Goal: Complete application form: Complete application form

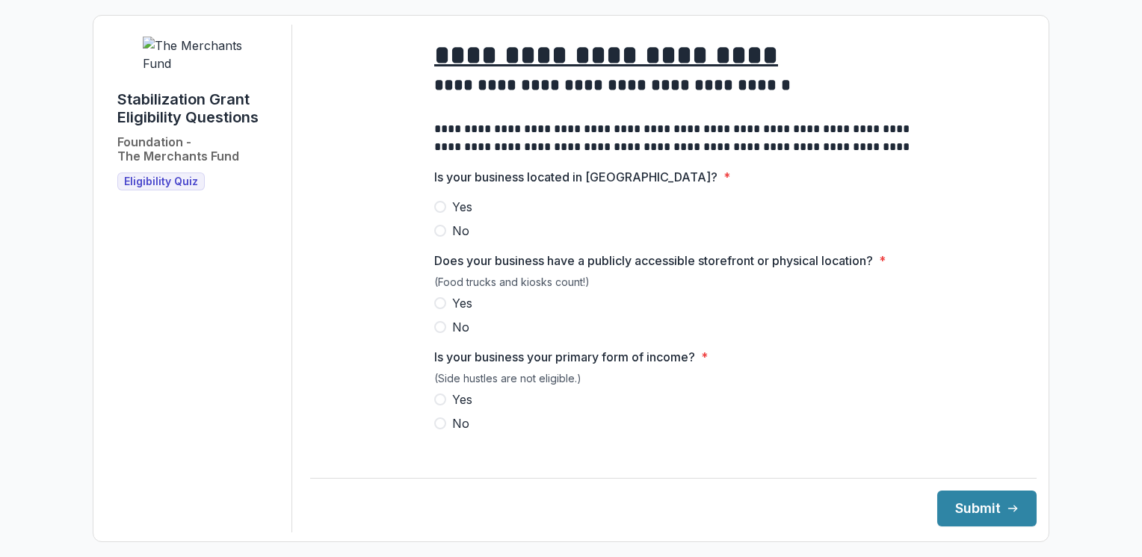
click at [436, 213] on span at bounding box center [440, 207] width 12 height 12
drag, startPoint x: 436, startPoint y: 315, endPoint x: 439, endPoint y: 342, distance: 27.0
click at [436, 309] on span at bounding box center [440, 303] width 12 height 12
click at [438, 406] on span at bounding box center [440, 400] width 12 height 12
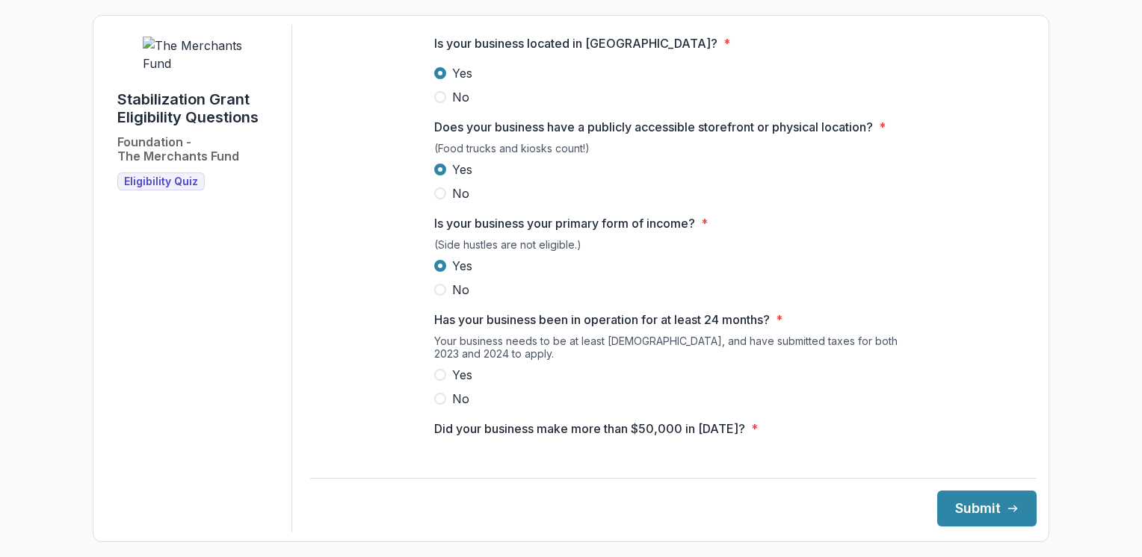
scroll to position [224, 0]
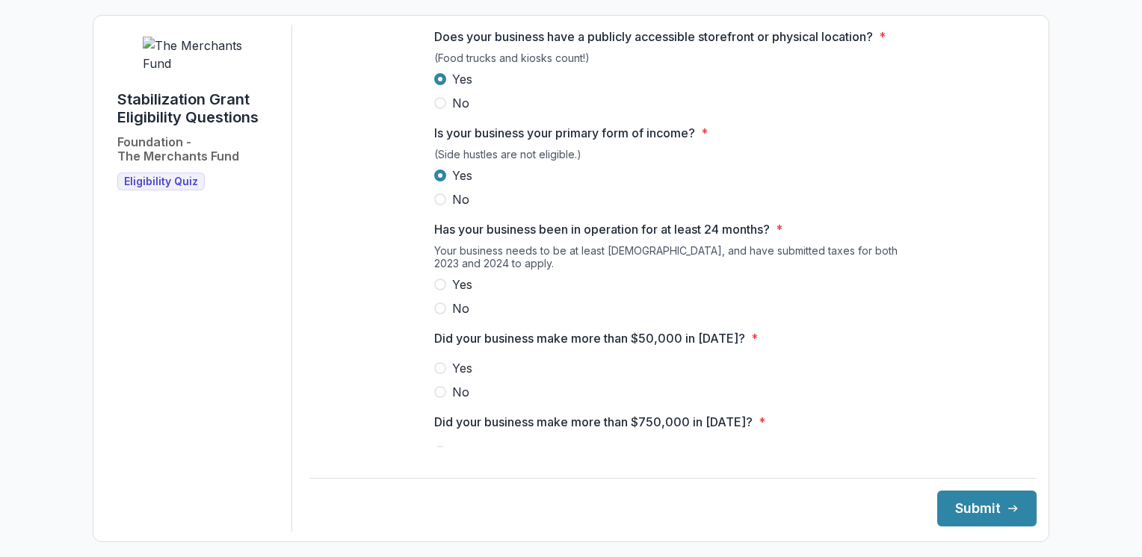
click at [443, 291] on span at bounding box center [440, 285] width 12 height 12
click at [437, 374] on span at bounding box center [440, 368] width 12 height 12
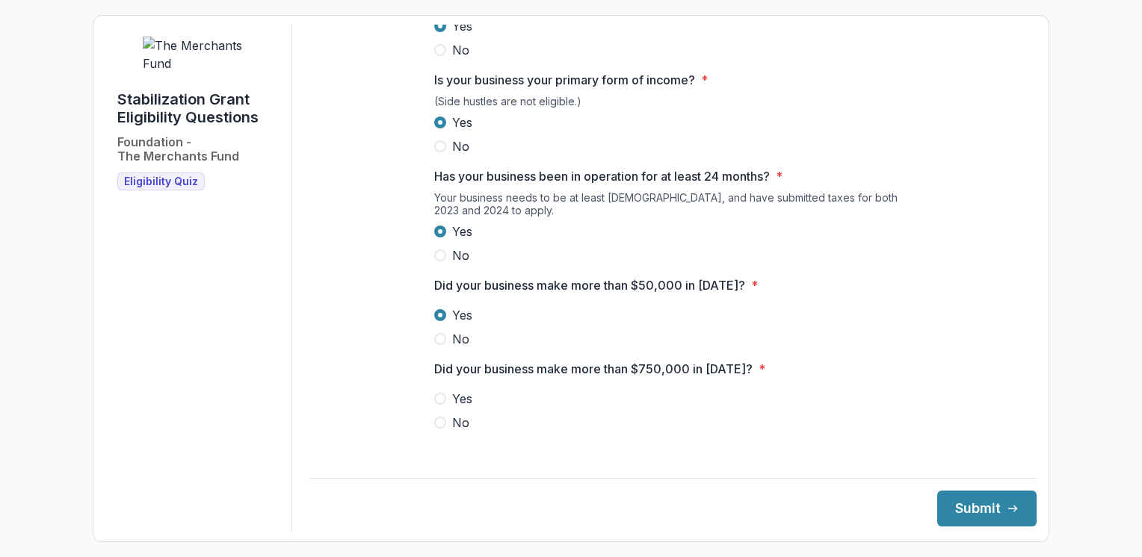
scroll to position [374, 0]
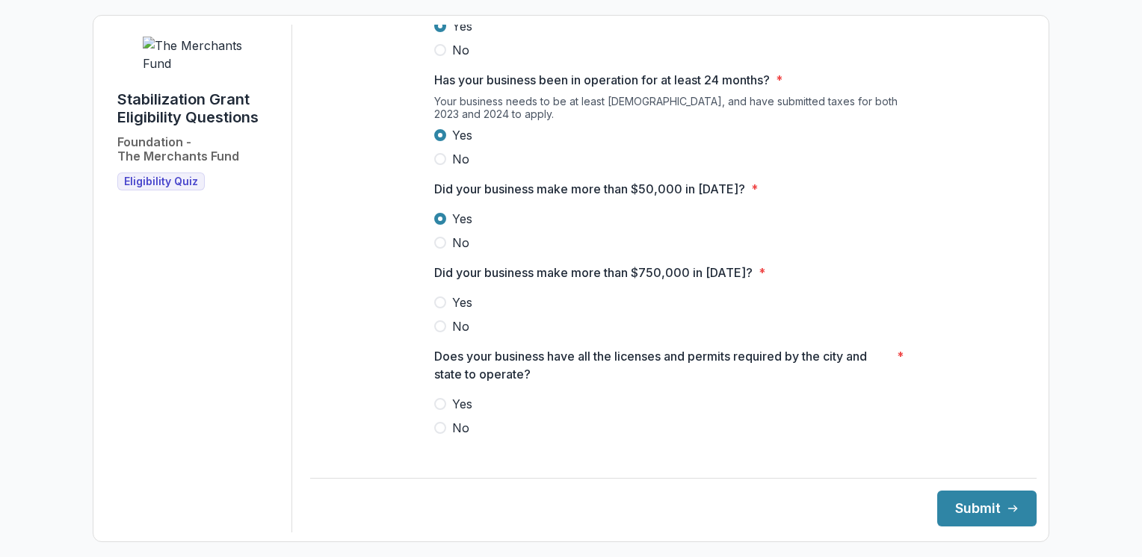
click at [436, 333] on span at bounding box center [440, 327] width 12 height 12
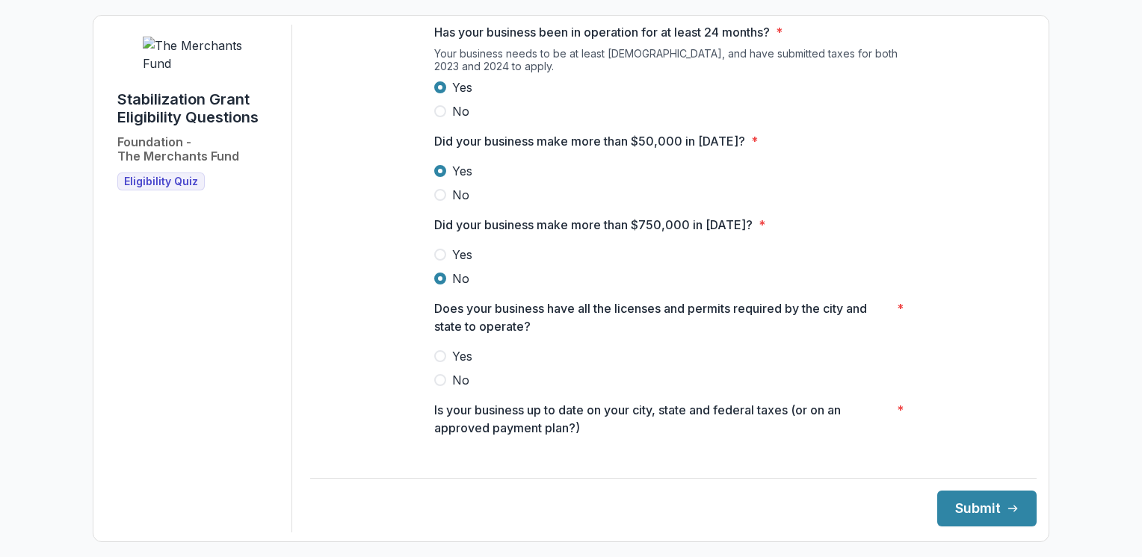
scroll to position [448, 0]
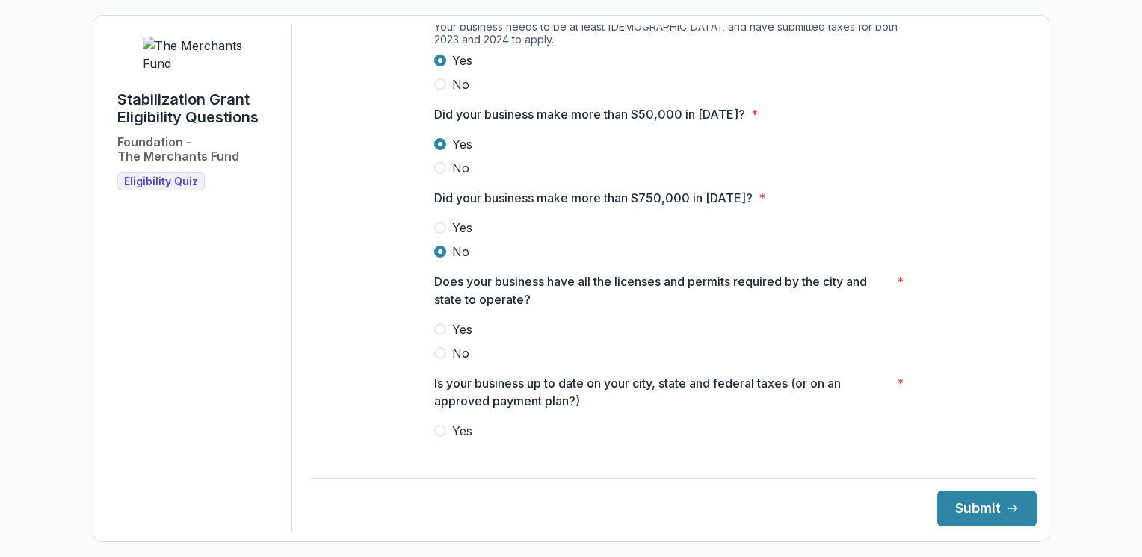
click at [442, 336] on span at bounding box center [440, 330] width 12 height 12
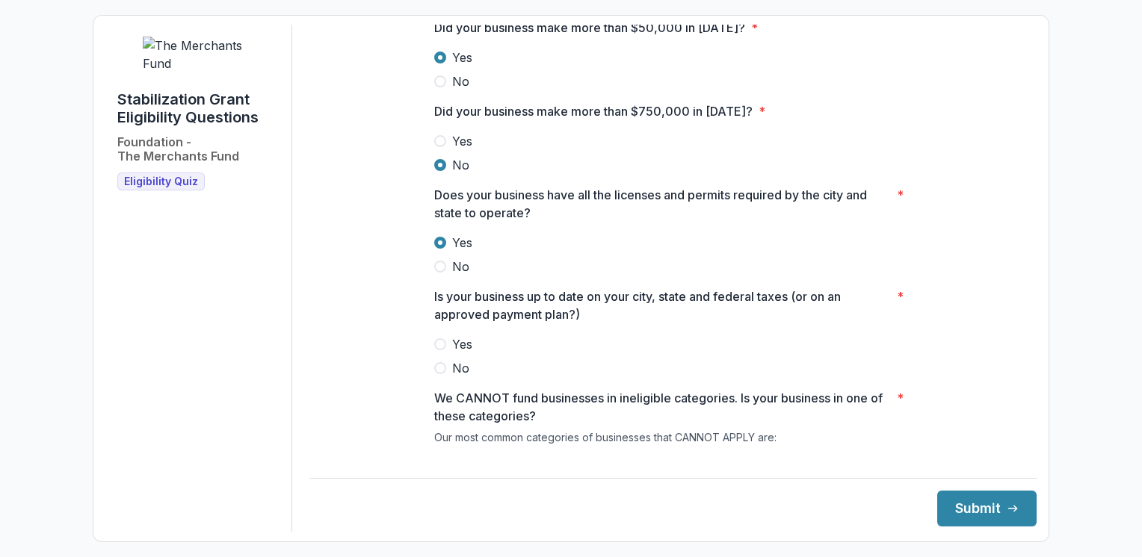
scroll to position [672, 0]
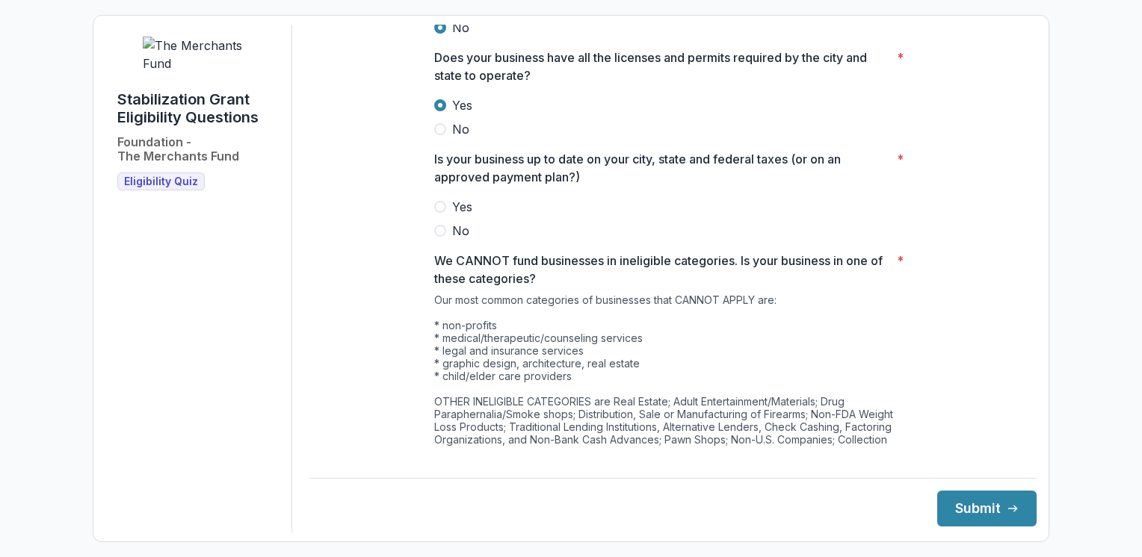
click at [436, 213] on span at bounding box center [440, 207] width 12 height 12
click at [975, 505] on button "Submit" at bounding box center [986, 509] width 99 height 36
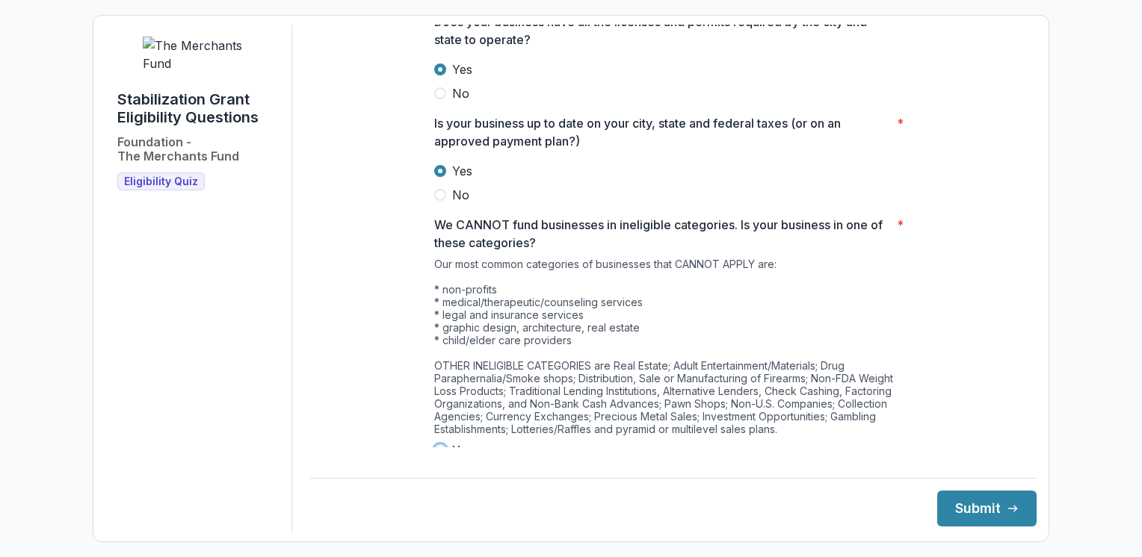
scroll to position [765, 0]
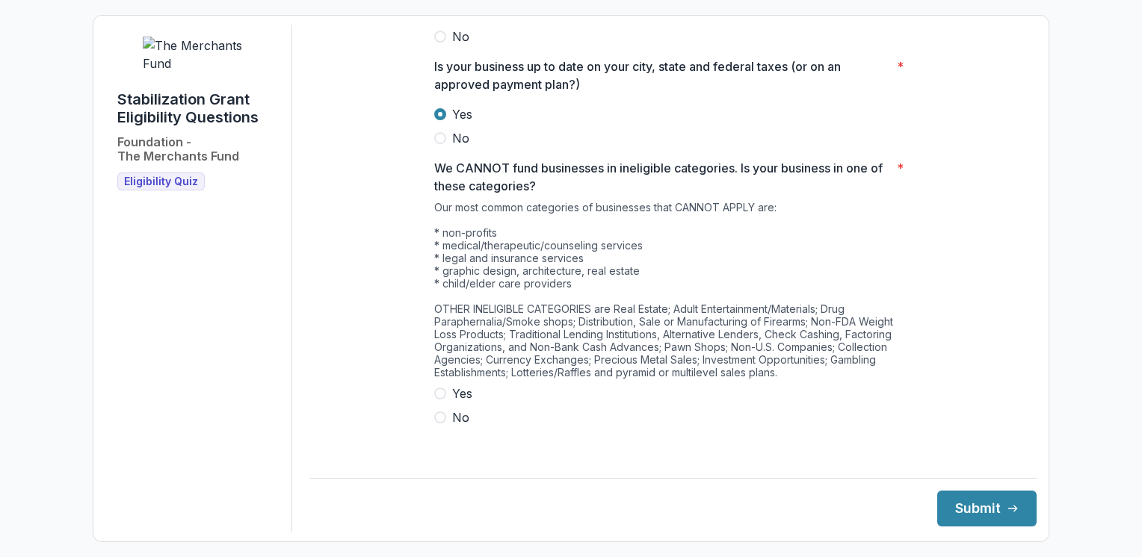
click at [439, 400] on span at bounding box center [440, 394] width 12 height 12
click at [437, 424] on span at bounding box center [440, 418] width 12 height 12
click at [962, 504] on button "Submit" at bounding box center [986, 509] width 99 height 36
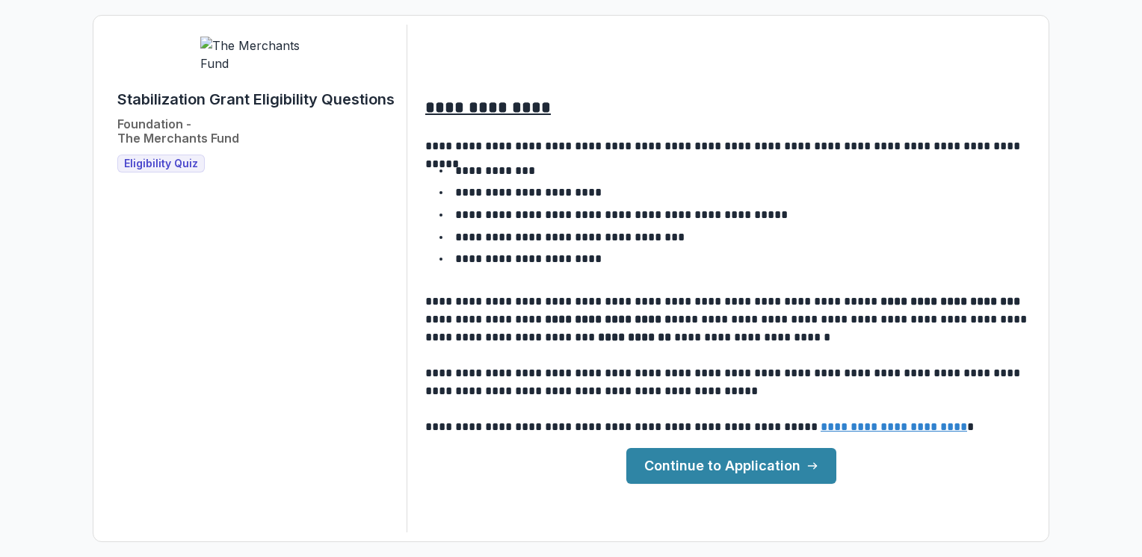
click at [714, 463] on link "Continue to Application" at bounding box center [731, 466] width 210 height 36
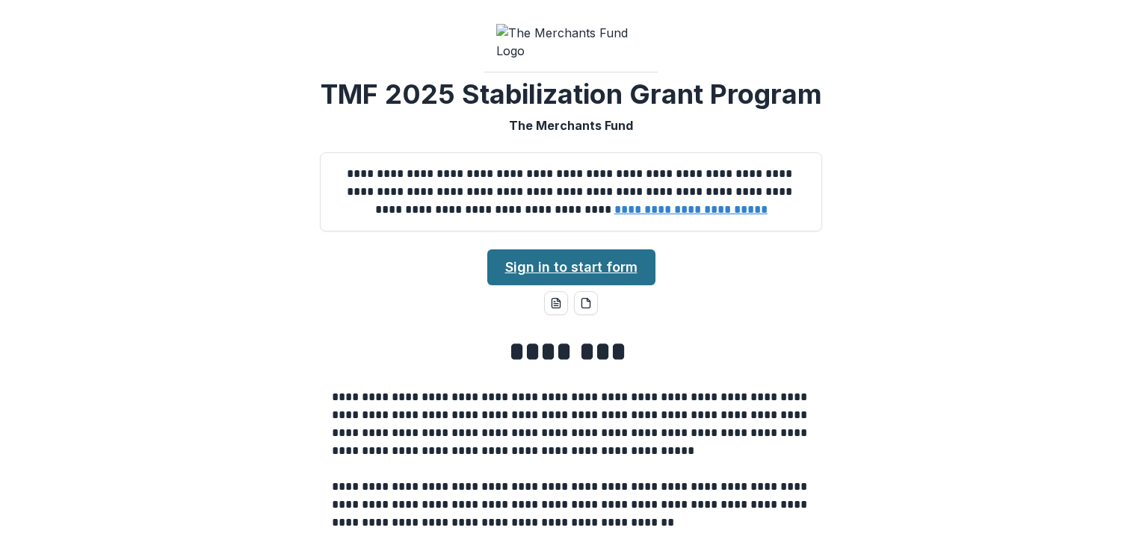
click at [553, 285] on link "Sign in to start form" at bounding box center [571, 268] width 168 height 36
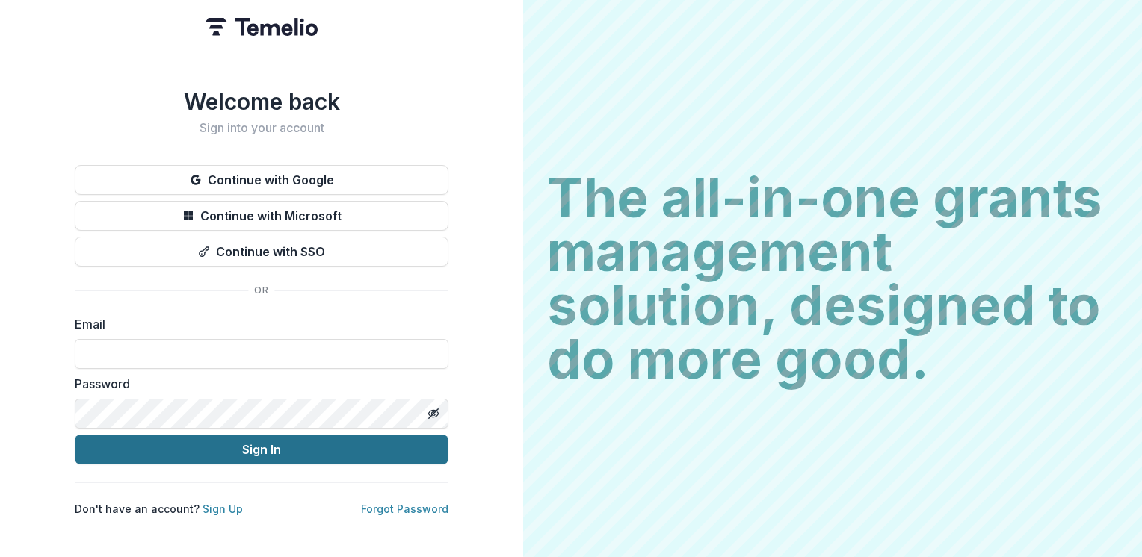
type input "**********"
click at [254, 444] on button "Sign In" at bounding box center [262, 450] width 374 height 30
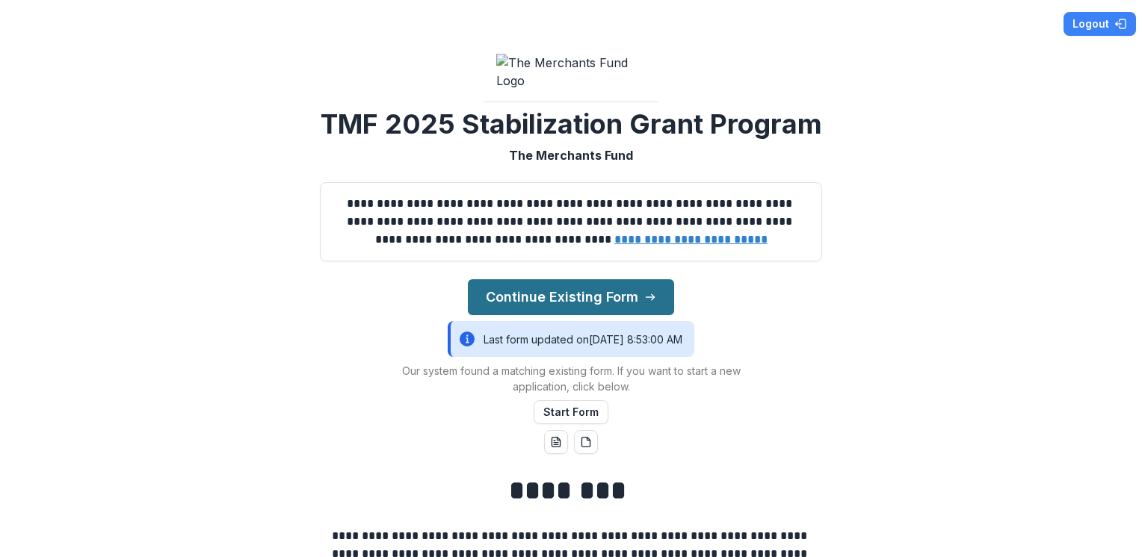
click at [553, 315] on button "Continue Existing Form" at bounding box center [571, 297] width 206 height 36
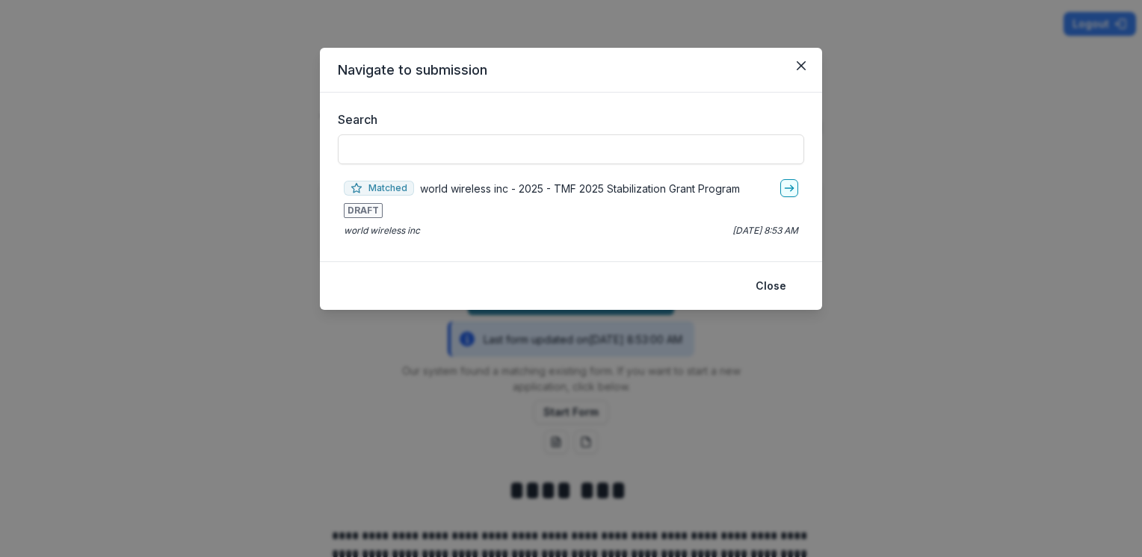
click at [798, 189] on div "Matched world wireless inc - 2025 - TMF 2025 Stabilization Grant Program DRAFT …" at bounding box center [571, 208] width 466 height 70
click at [793, 192] on icon "go-to" at bounding box center [789, 188] width 12 height 12
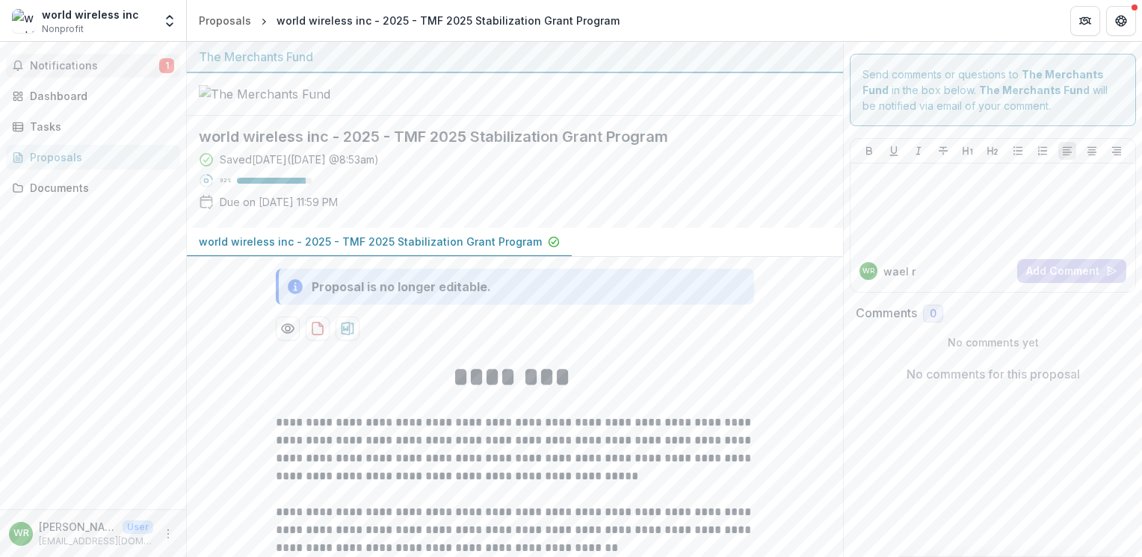
click at [54, 65] on span "Notifications" at bounding box center [94, 66] width 129 height 13
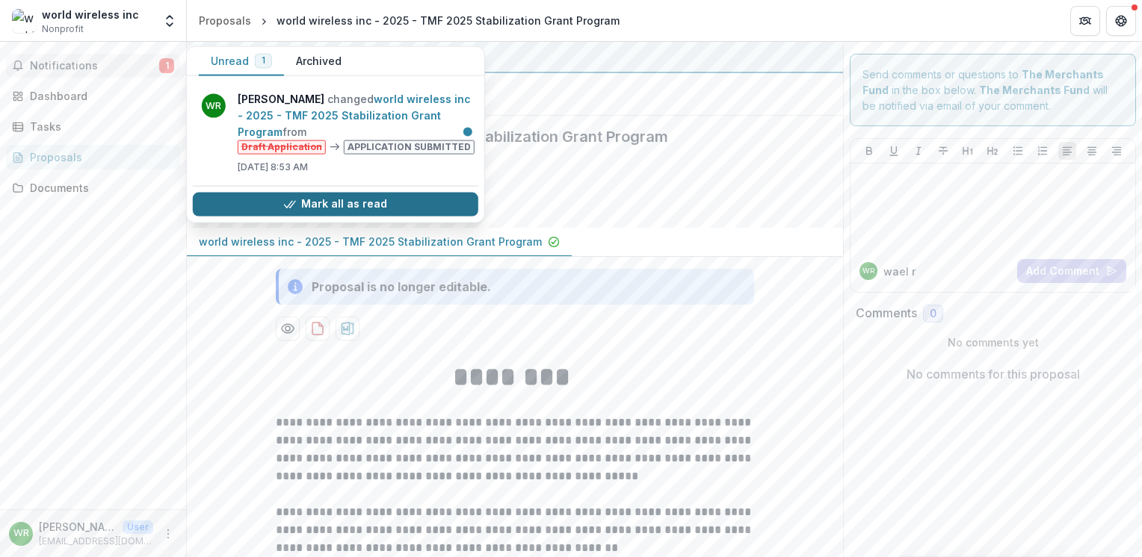
click at [362, 203] on button "Mark all as read" at bounding box center [335, 204] width 285 height 24
